Goal: Information Seeking & Learning: Learn about a topic

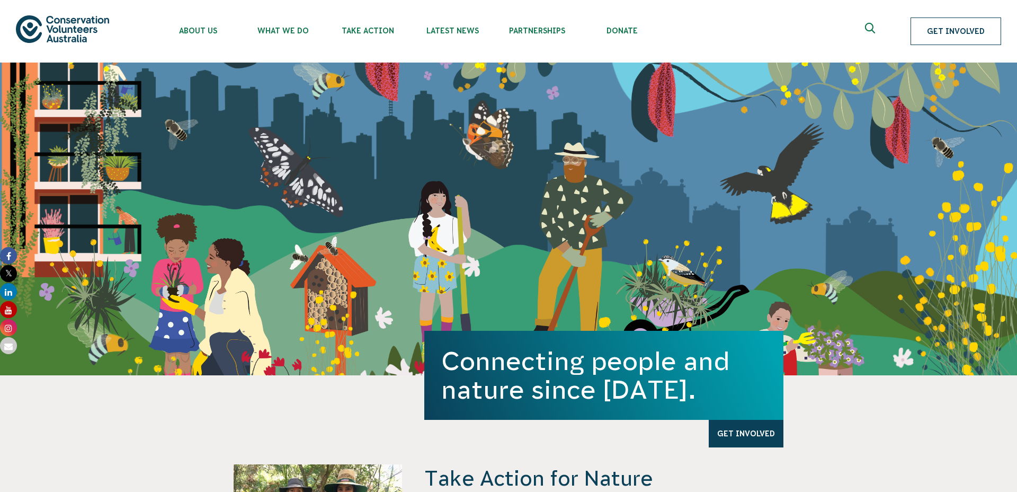
click at [928, 40] on link "Get Involved" at bounding box center [956, 31] width 91 height 28
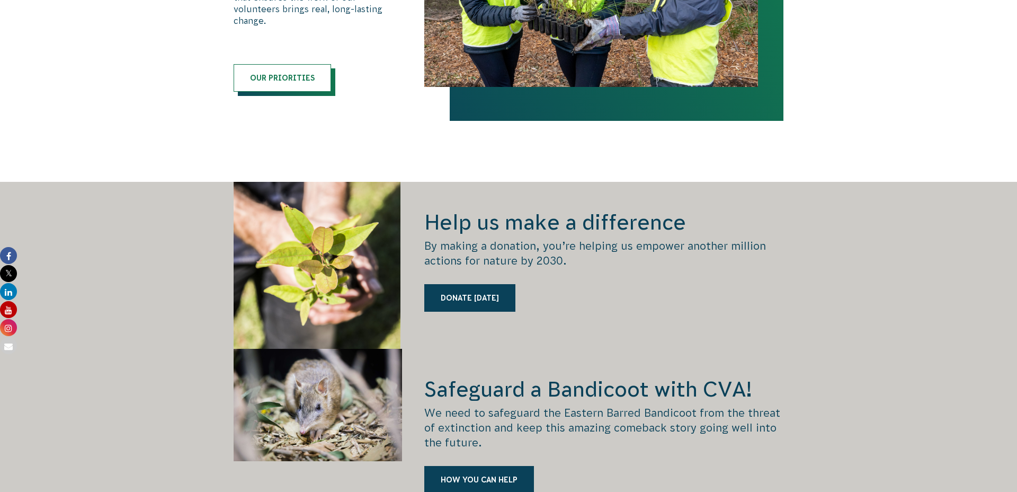
scroll to position [1434, 0]
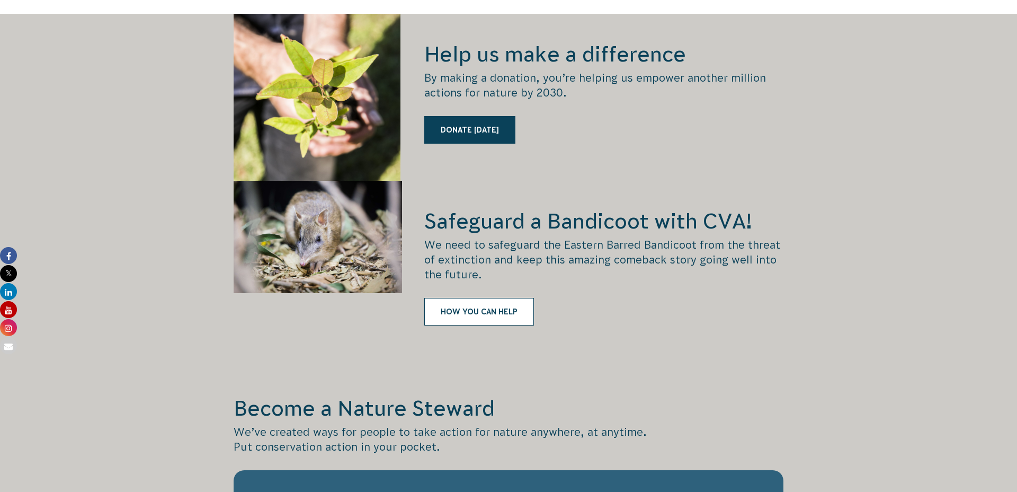
click at [507, 298] on link "HOW YOU CAN HELP" at bounding box center [479, 312] width 110 height 28
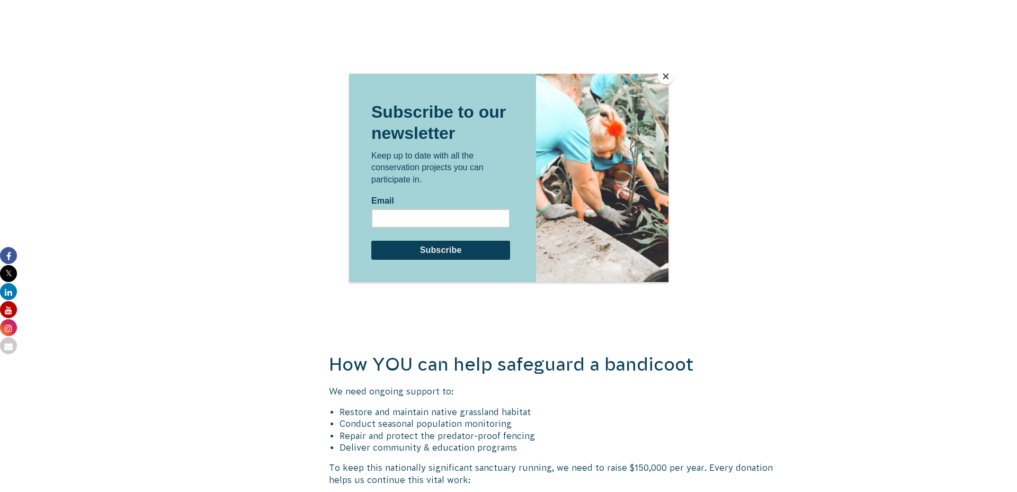
scroll to position [1365, 0]
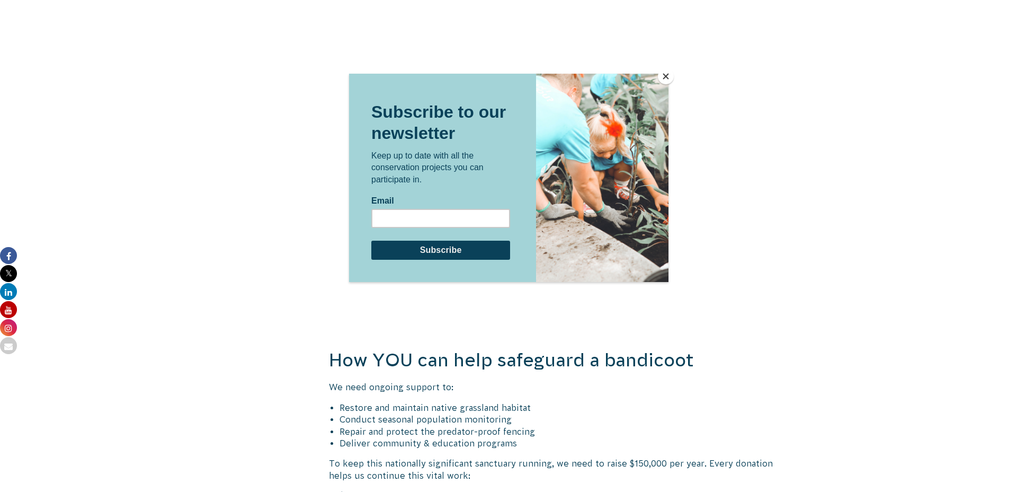
click at [659, 73] on button "Close" at bounding box center [666, 76] width 16 height 16
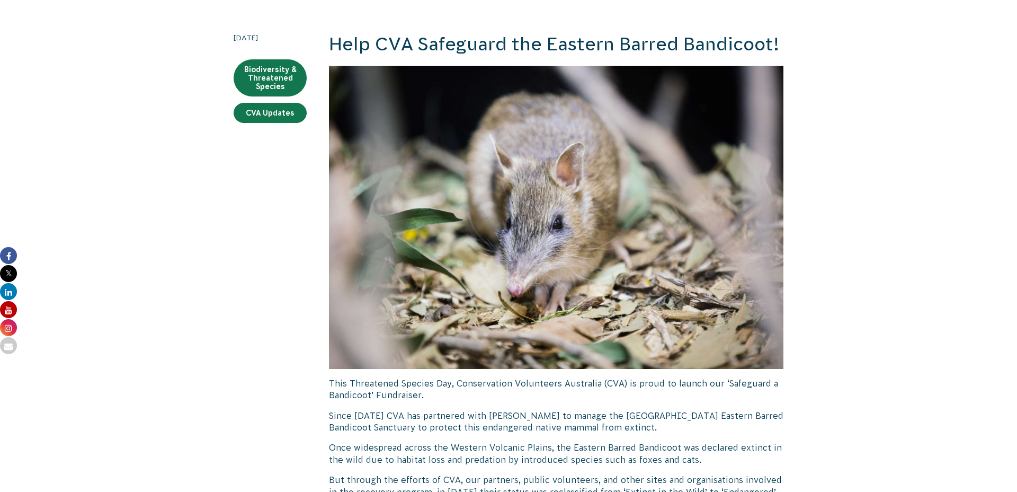
scroll to position [0, 0]
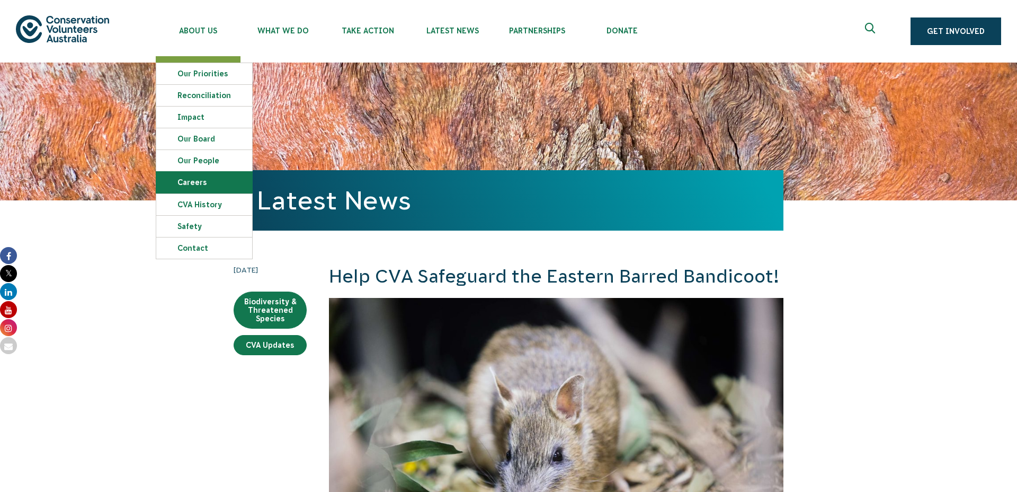
click at [191, 184] on link "Careers" at bounding box center [204, 182] width 96 height 21
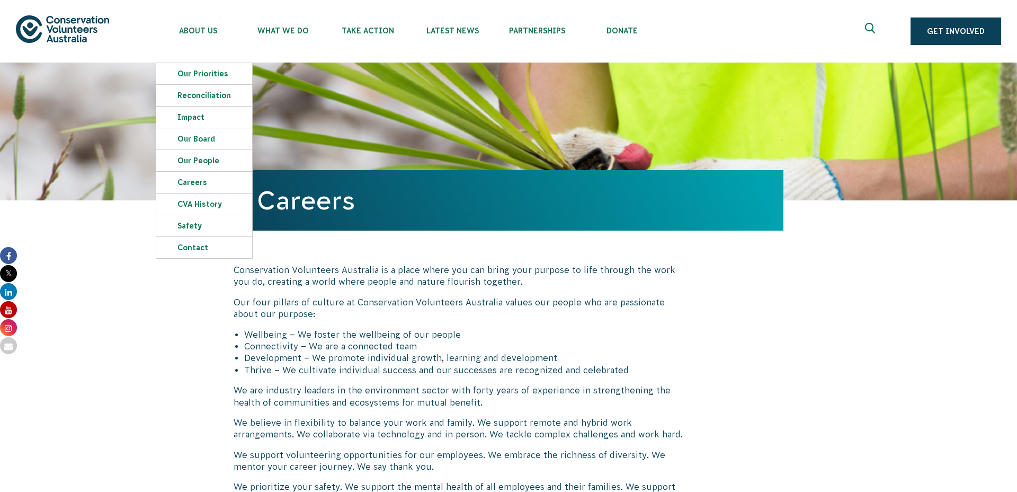
click at [79, 38] on img at bounding box center [62, 28] width 93 height 27
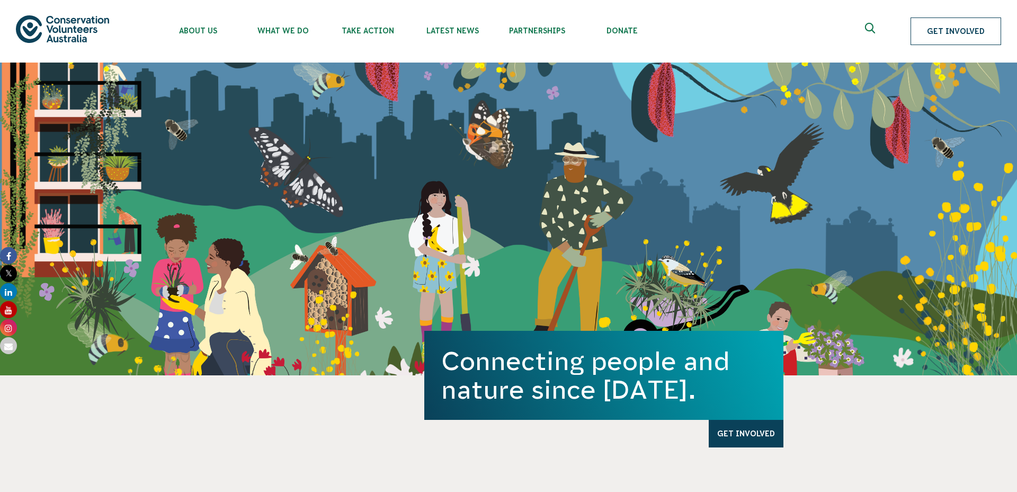
click at [930, 38] on link "Get Involved" at bounding box center [956, 31] width 91 height 28
